Goal: Task Accomplishment & Management: Use online tool/utility

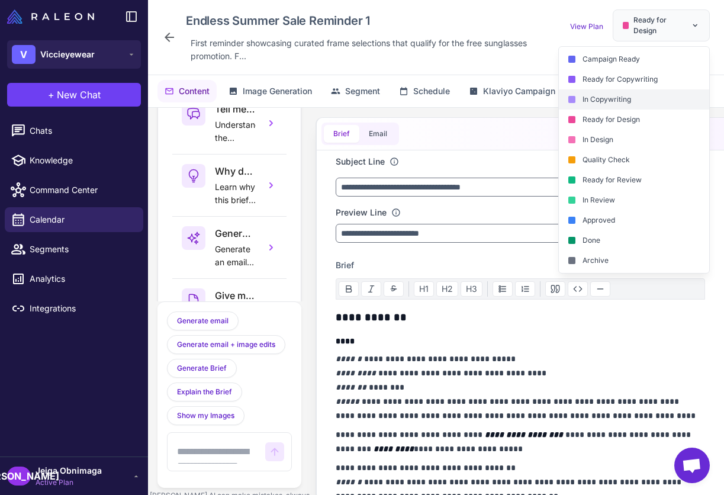
scroll to position [269, 0]
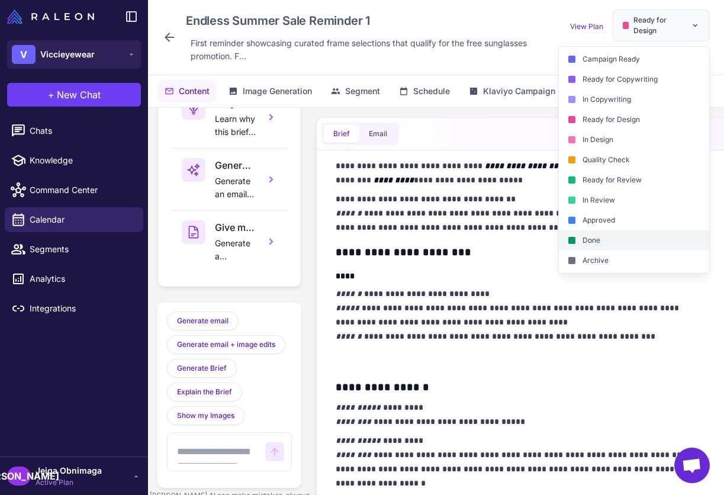
click at [588, 250] on div "Done" at bounding box center [634, 260] width 150 height 20
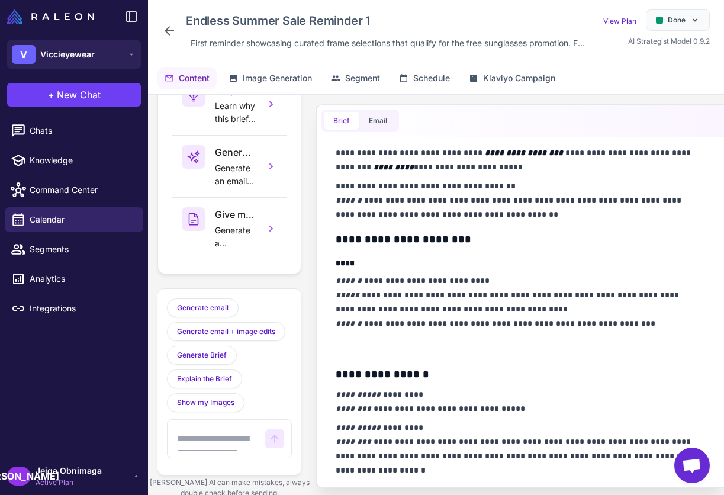
click at [172, 29] on icon at bounding box center [169, 31] width 14 height 14
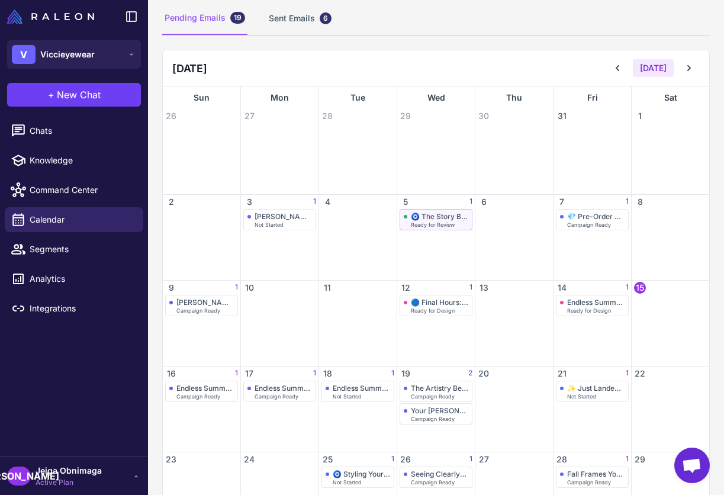
scroll to position [95, 0]
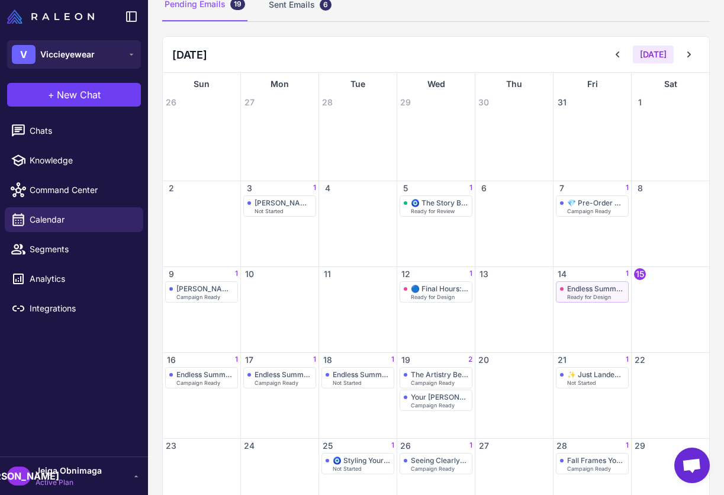
click at [576, 297] on span "Ready for Design" at bounding box center [589, 296] width 44 height 5
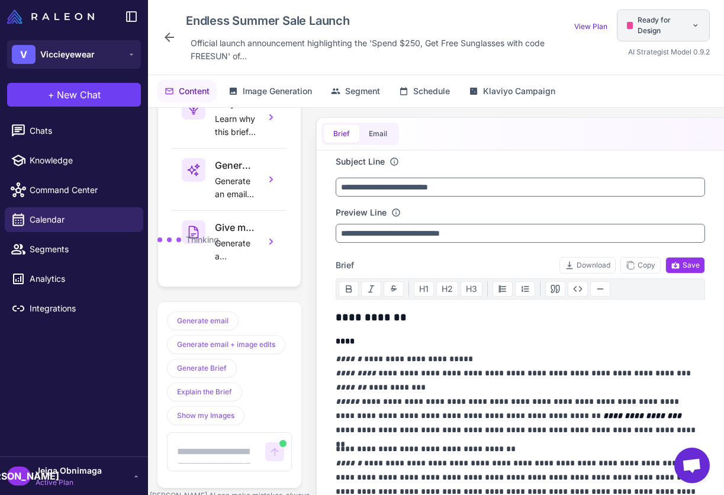
scroll to position [707, 0]
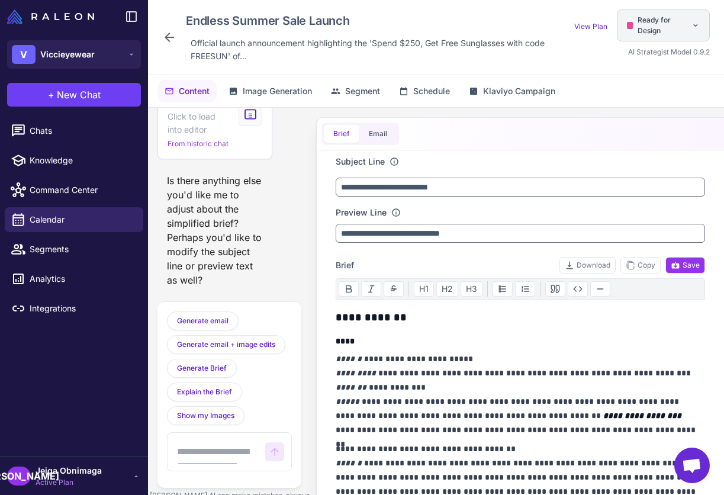
click at [675, 25] on span "Ready for Design" at bounding box center [661, 25] width 49 height 21
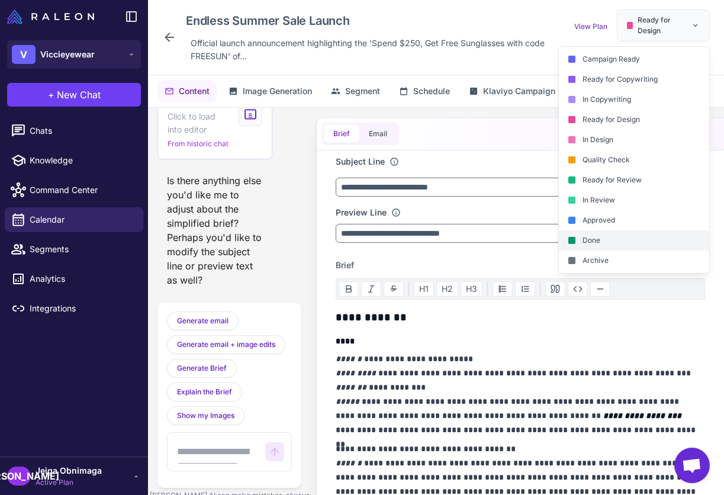
click at [588, 250] on div "Done" at bounding box center [634, 260] width 150 height 20
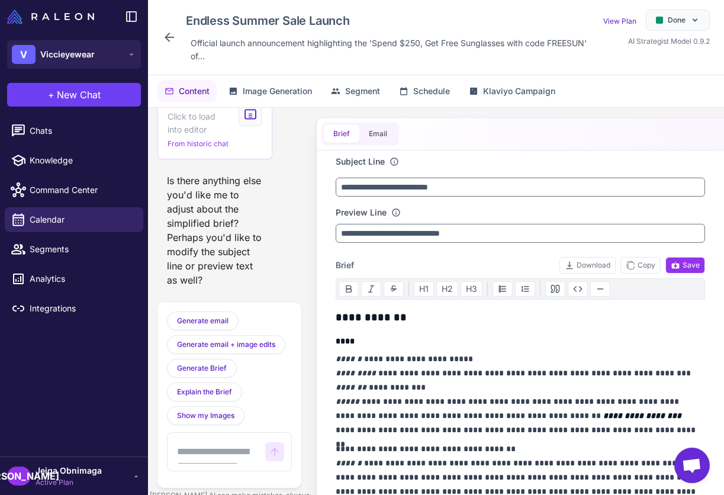
click at [170, 37] on icon at bounding box center [169, 37] width 9 height 9
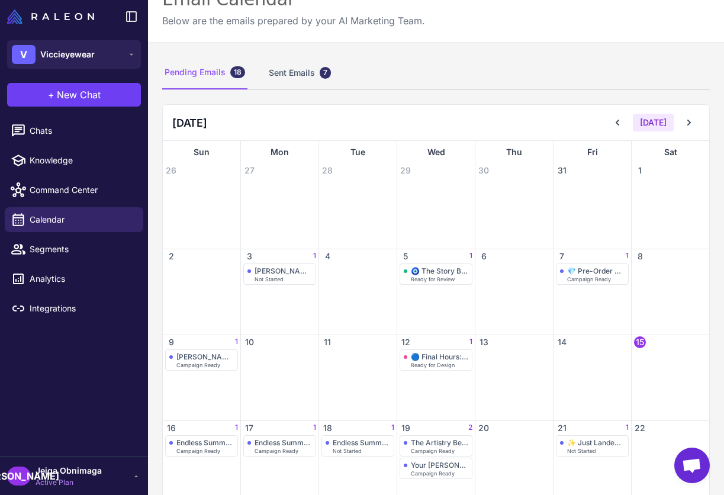
scroll to position [27, 0]
click at [428, 364] on span "Ready for Design" at bounding box center [433, 364] width 44 height 5
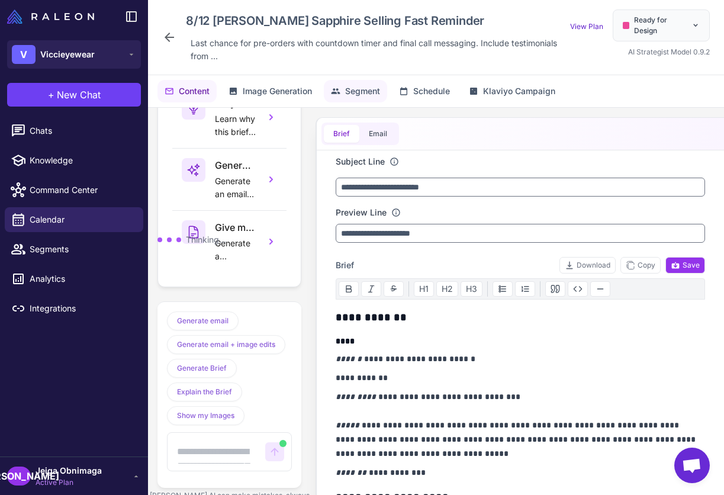
scroll to position [6052, 0]
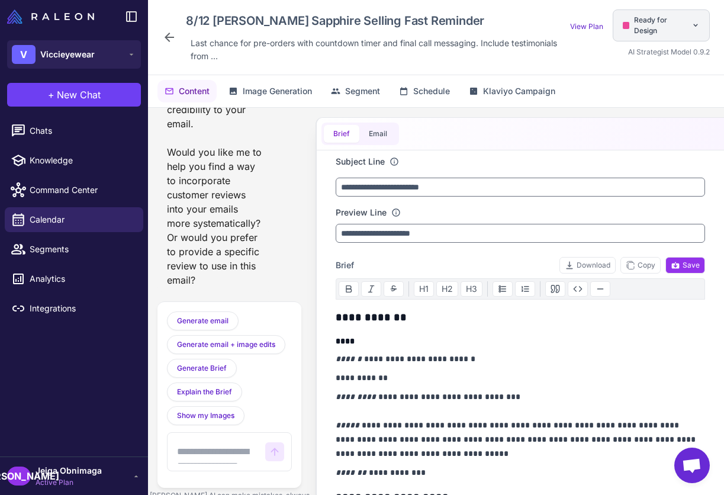
click at [634, 35] on span "Ready for Design" at bounding box center [660, 25] width 52 height 21
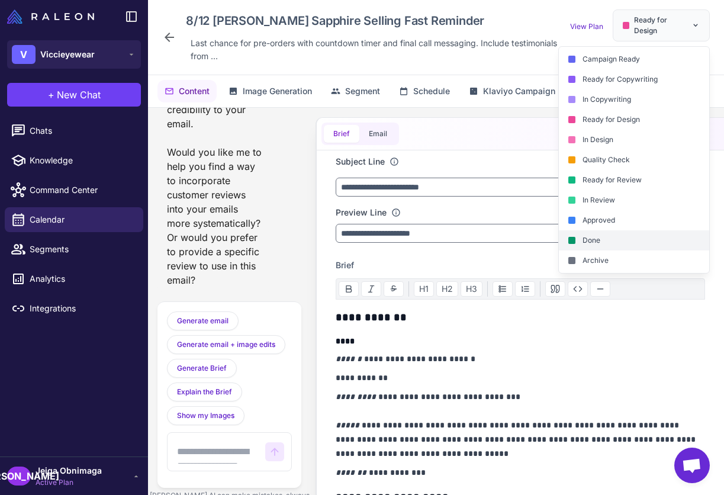
click at [597, 250] on div "Done" at bounding box center [634, 260] width 150 height 20
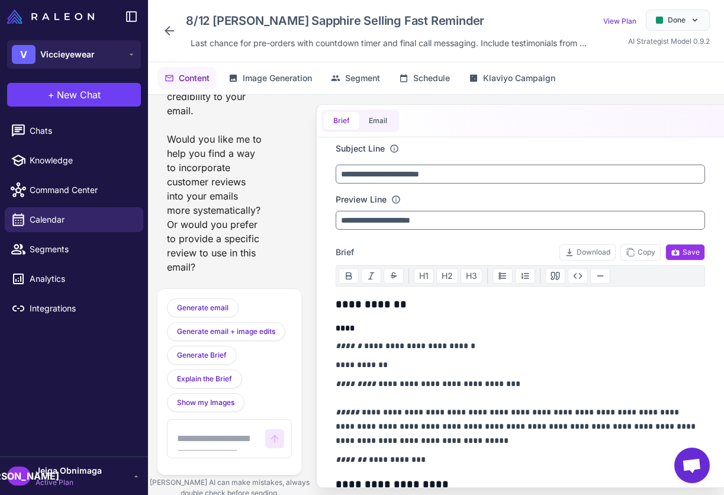
click at [176, 30] on icon at bounding box center [169, 31] width 14 height 14
